Goal: Task Accomplishment & Management: Manage account settings

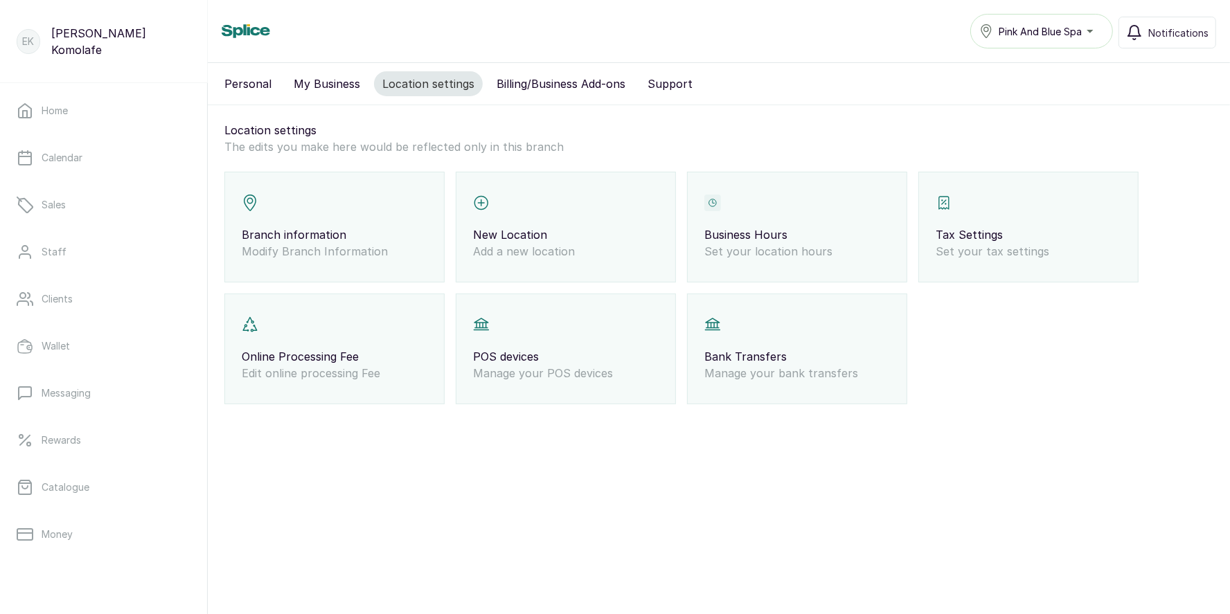
click at [350, 231] on p "Branch information" at bounding box center [335, 234] width 186 height 17
click at [352, 233] on p "Branch information" at bounding box center [335, 234] width 186 height 17
